Goal: Information Seeking & Learning: Learn about a topic

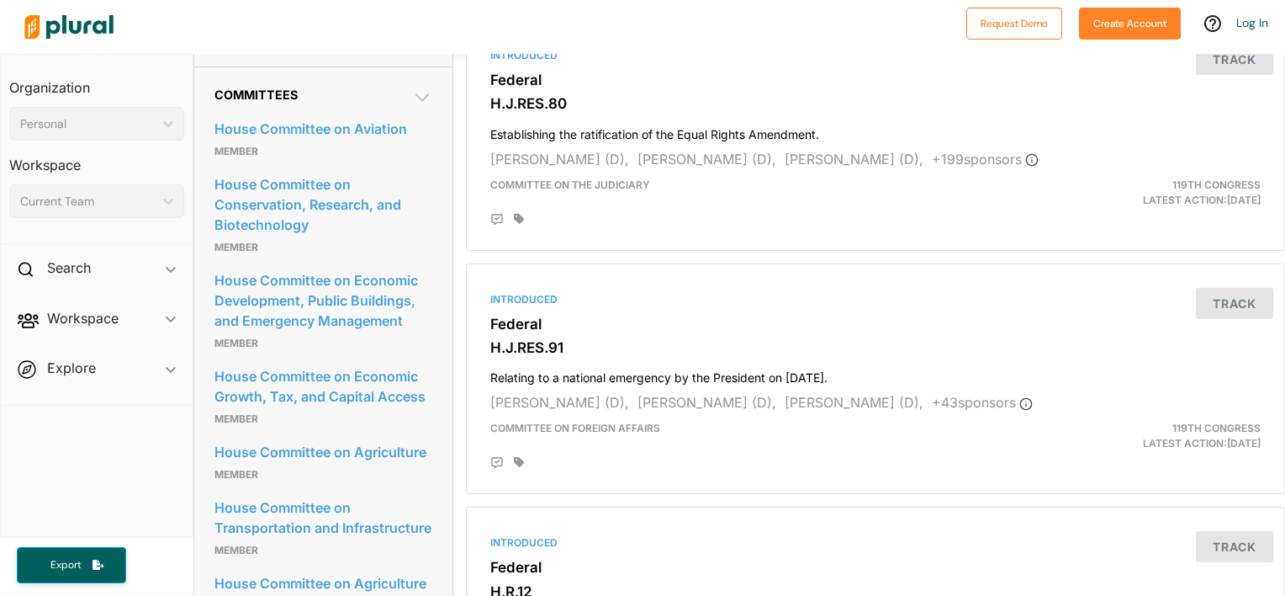
scroll to position [1178, 0]
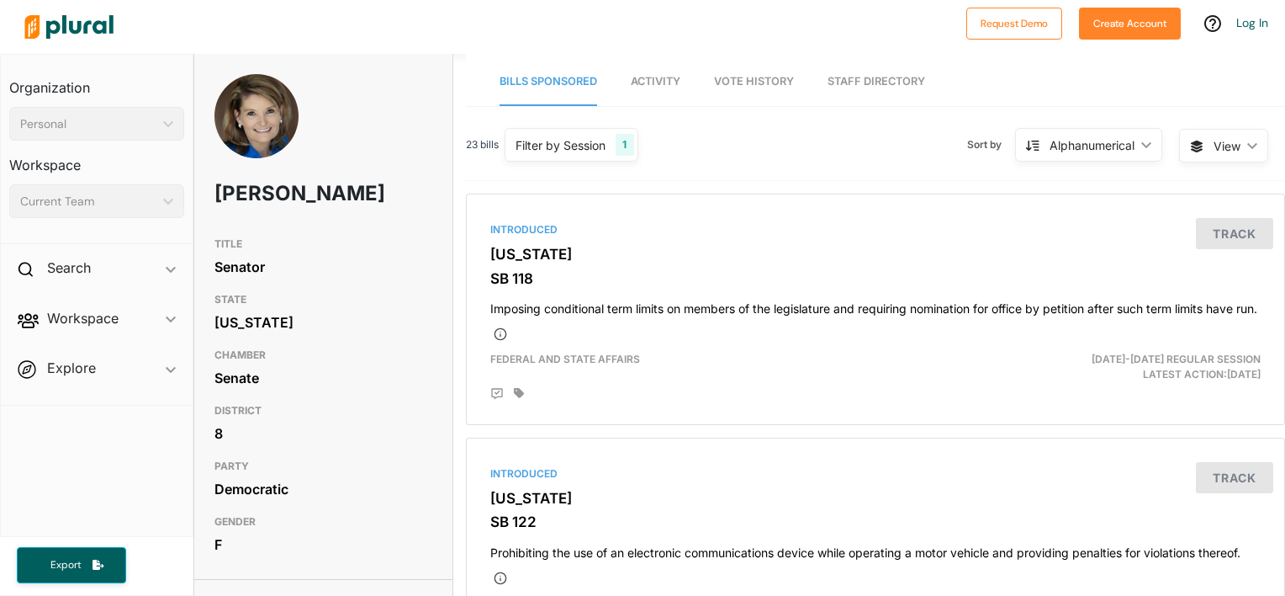
click at [676, 80] on span "Activity" at bounding box center [656, 81] width 50 height 13
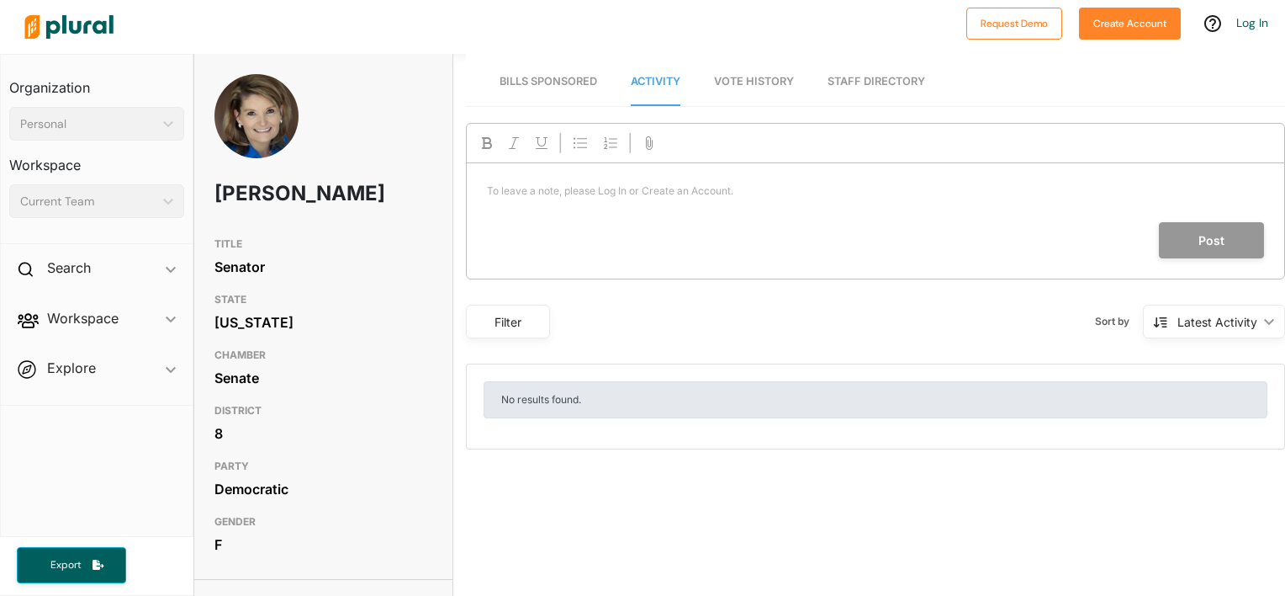
click at [838, 78] on link "Staff Directory" at bounding box center [877, 82] width 98 height 48
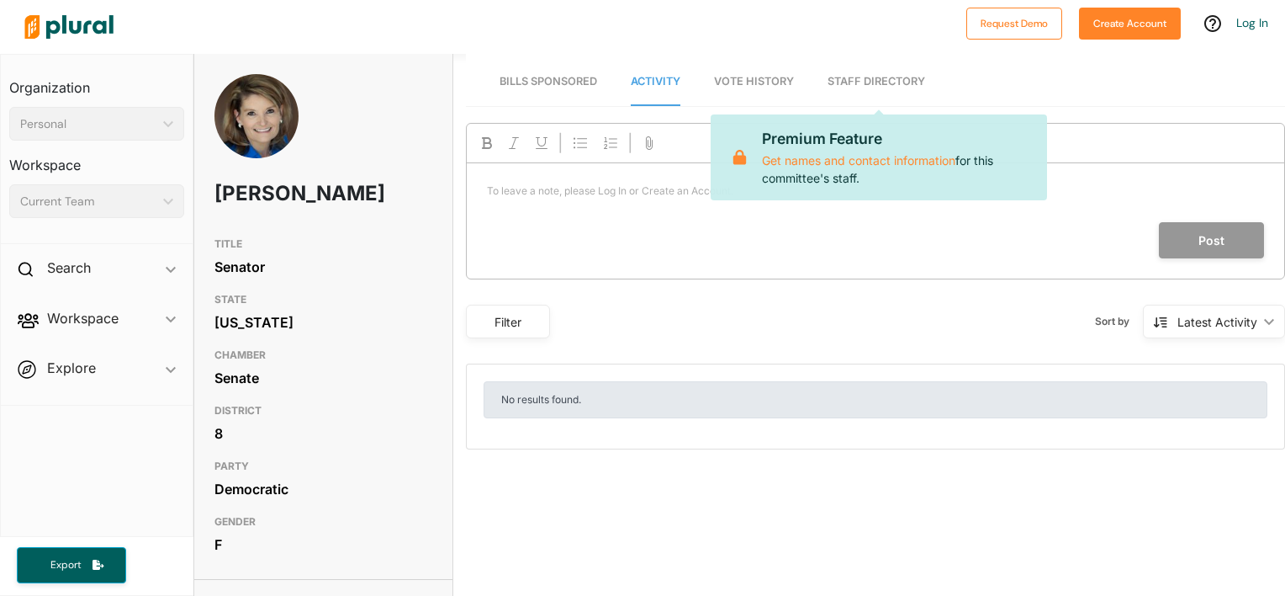
click at [569, 89] on link "Bills Sponsored" at bounding box center [549, 82] width 98 height 48
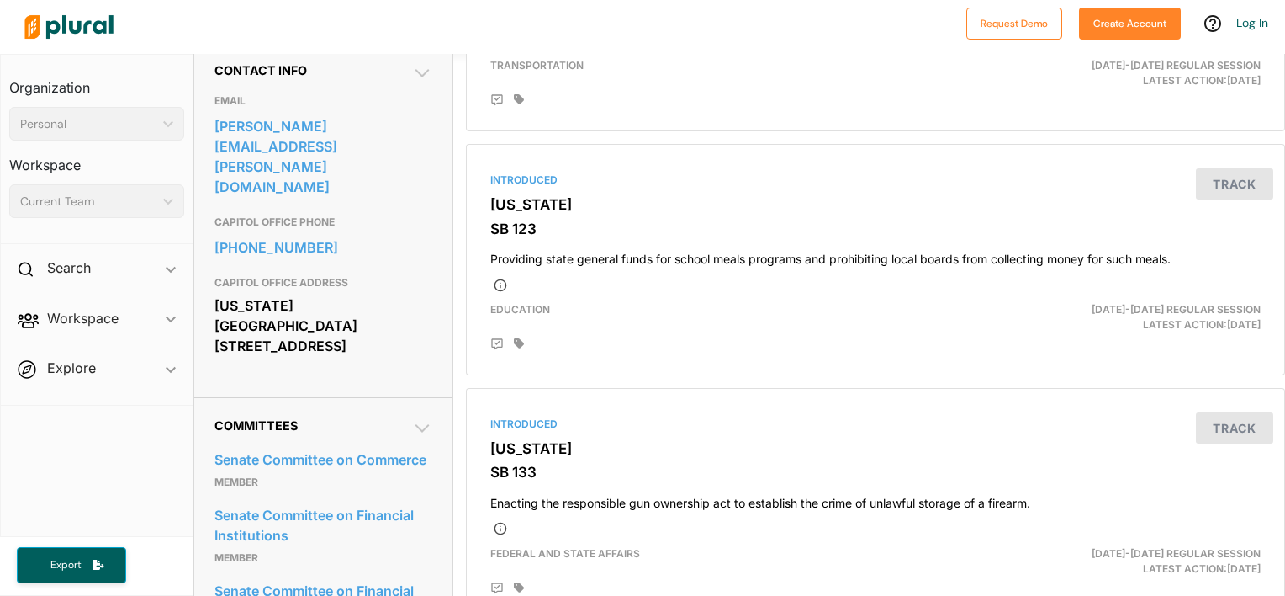
scroll to position [589, 0]
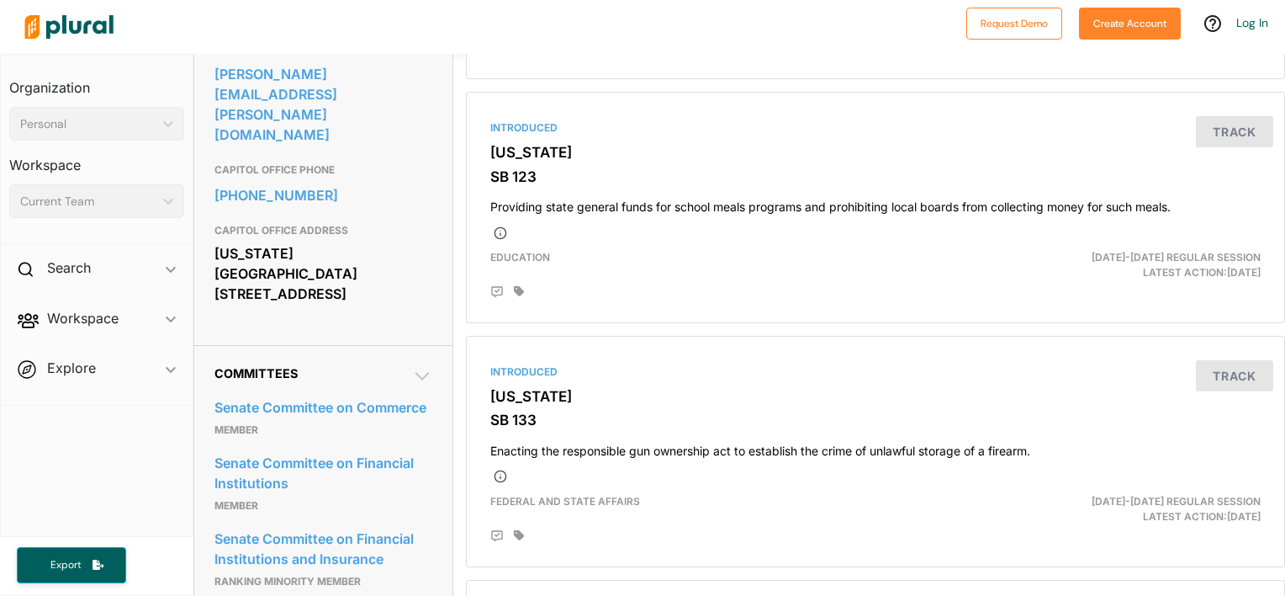
click at [416, 372] on icon at bounding box center [423, 376] width 14 height 8
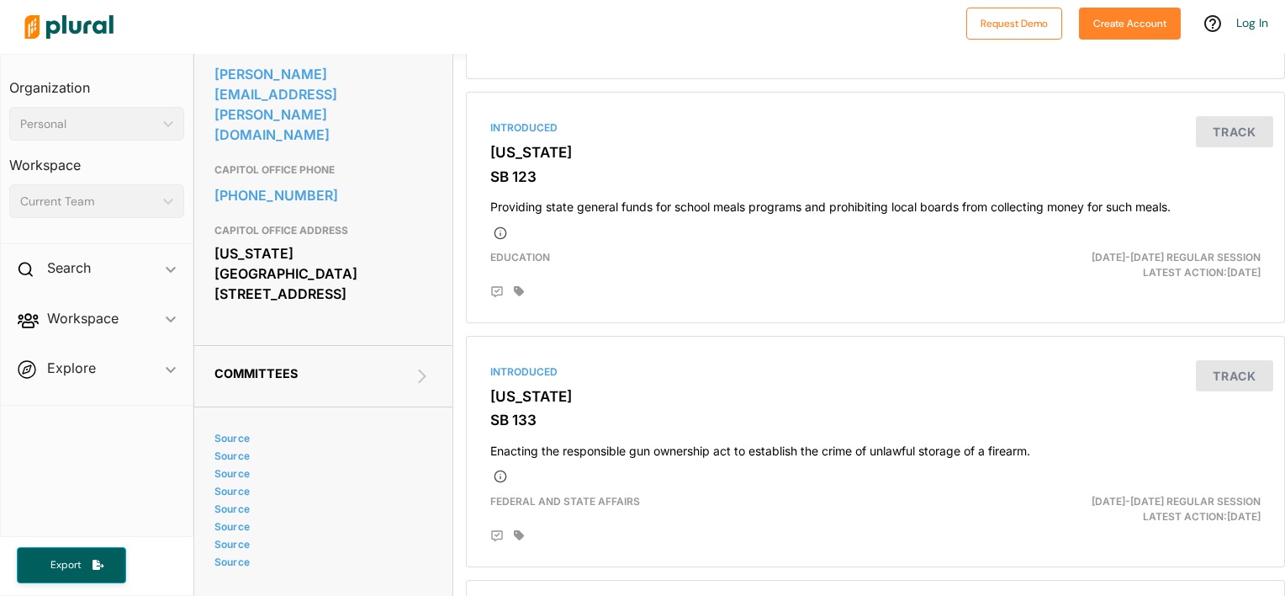
click at [414, 366] on icon at bounding box center [422, 376] width 20 height 20
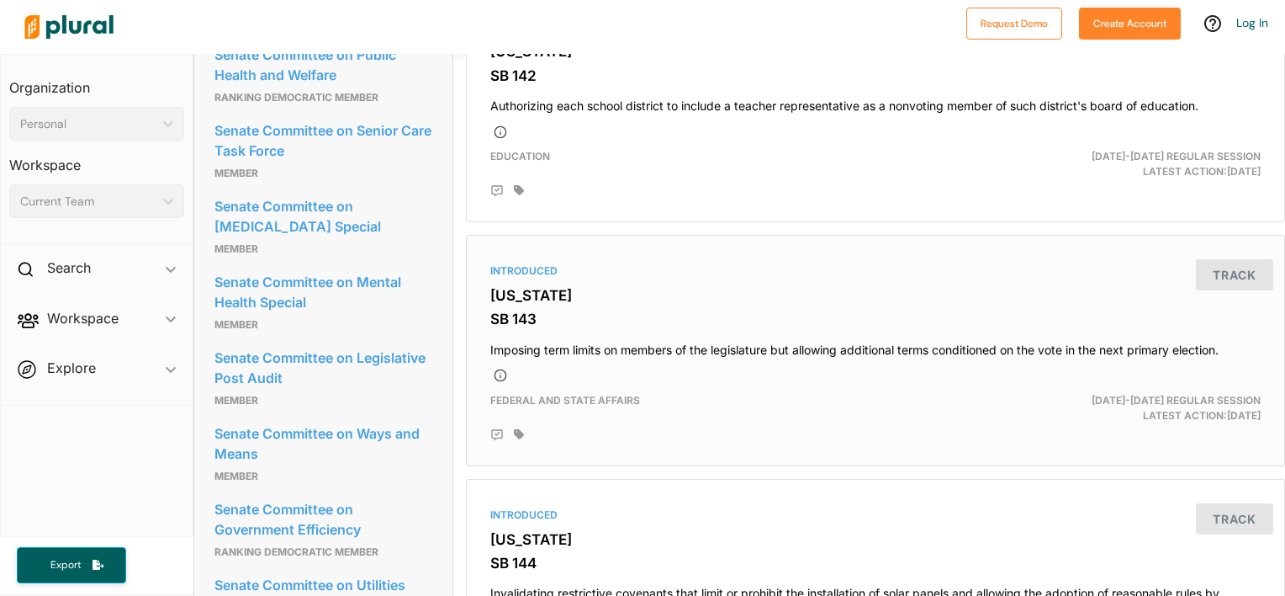
scroll to position [1767, 0]
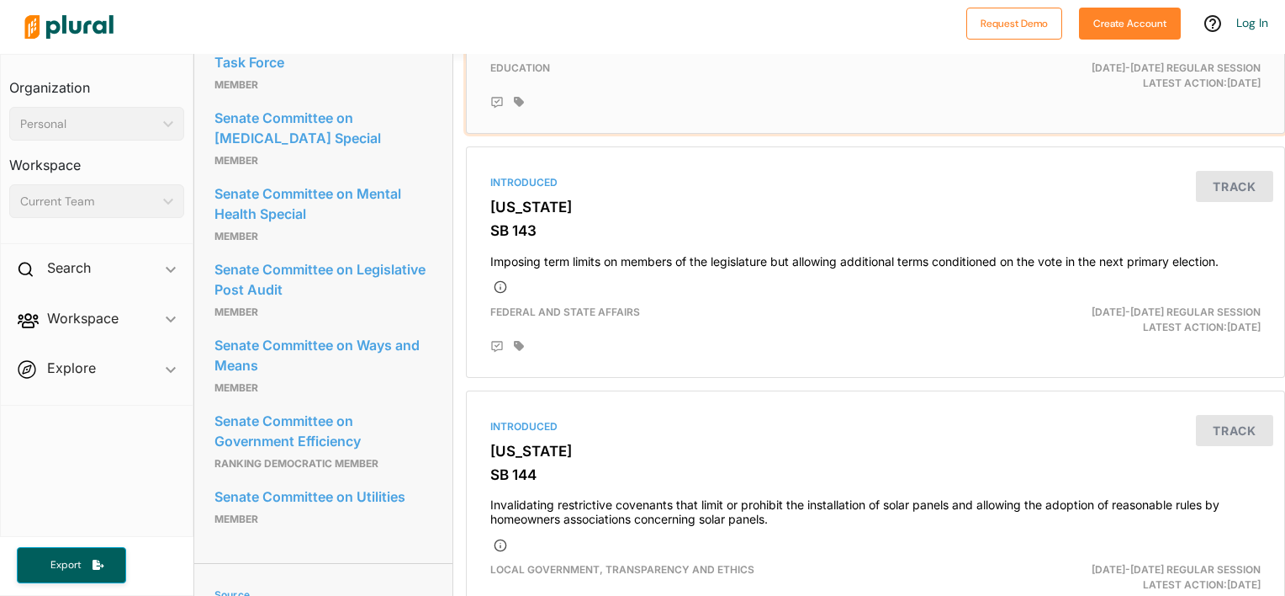
click at [716, 52] on div at bounding box center [875, 42] width 771 height 20
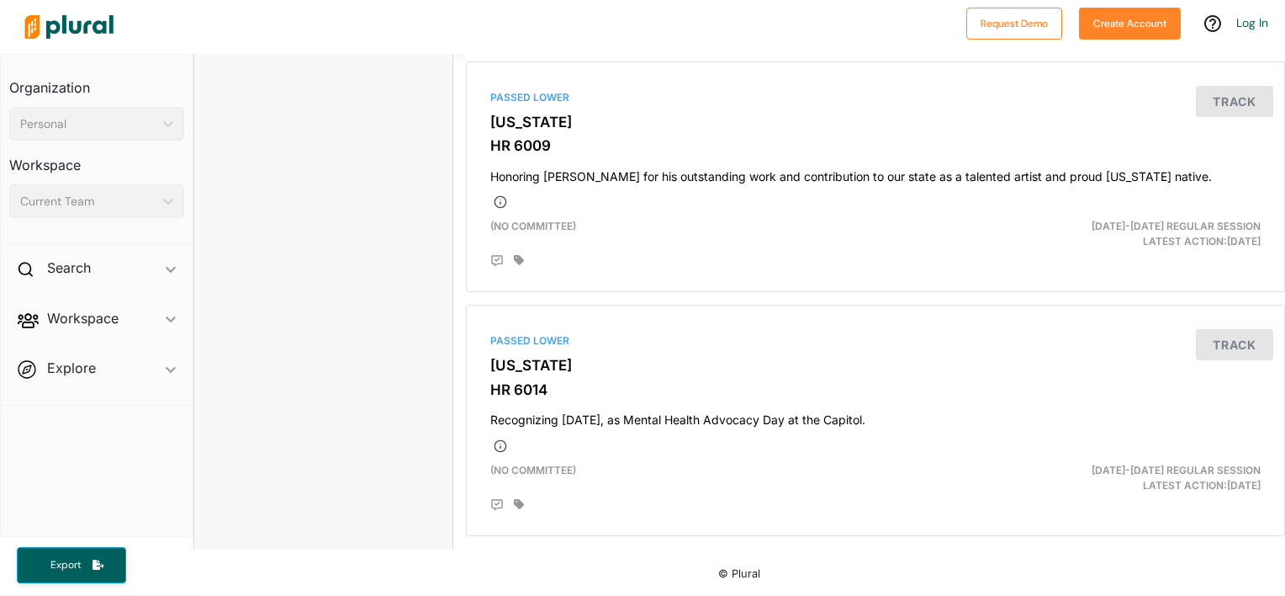
scroll to position [2575, 0]
